Goal: Task Accomplishment & Management: Use online tool/utility

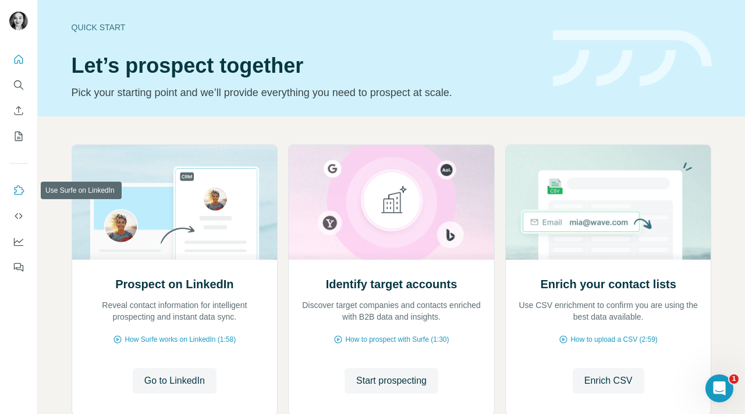
click at [17, 186] on icon "Use Surfe on LinkedIn" at bounding box center [19, 191] width 12 height 12
click at [18, 193] on icon "Use Surfe on LinkedIn" at bounding box center [19, 191] width 12 height 12
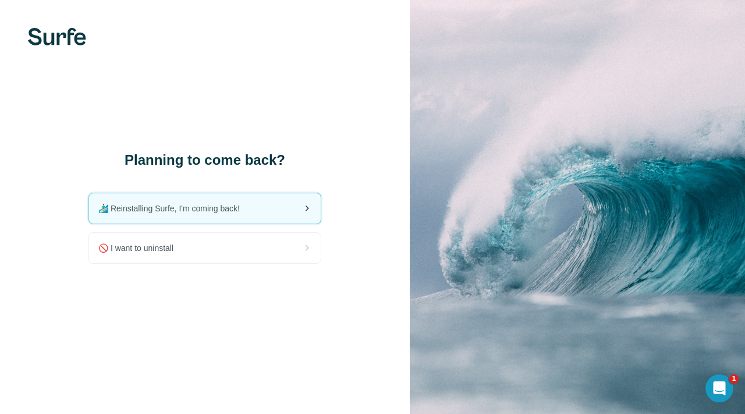
click at [269, 205] on div "🏄🏻‍♂️ Reinstalling Surfe, I'm coming back!" at bounding box center [205, 208] width 232 height 30
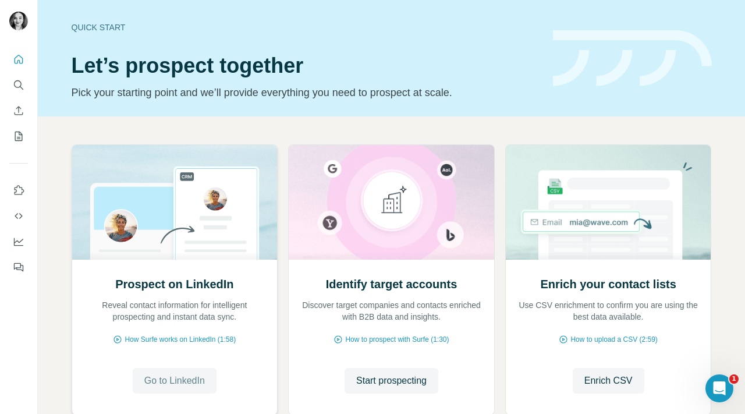
click at [157, 379] on span "Go to LinkedIn" at bounding box center [174, 381] width 61 height 14
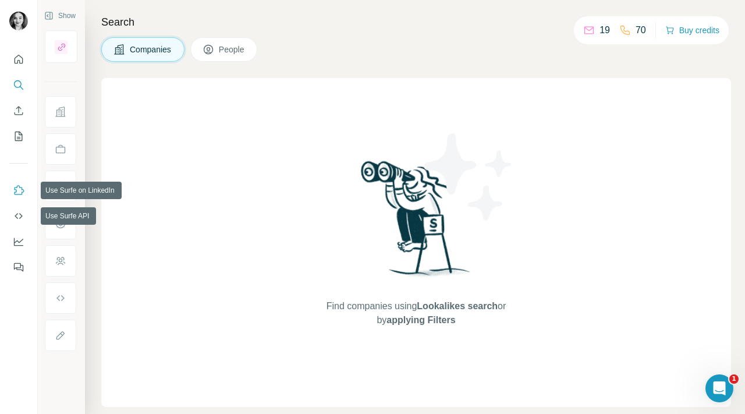
click at [18, 189] on icon "Use Surfe on LinkedIn" at bounding box center [19, 191] width 12 height 12
